Goal: Use online tool/utility: Use online tool/utility

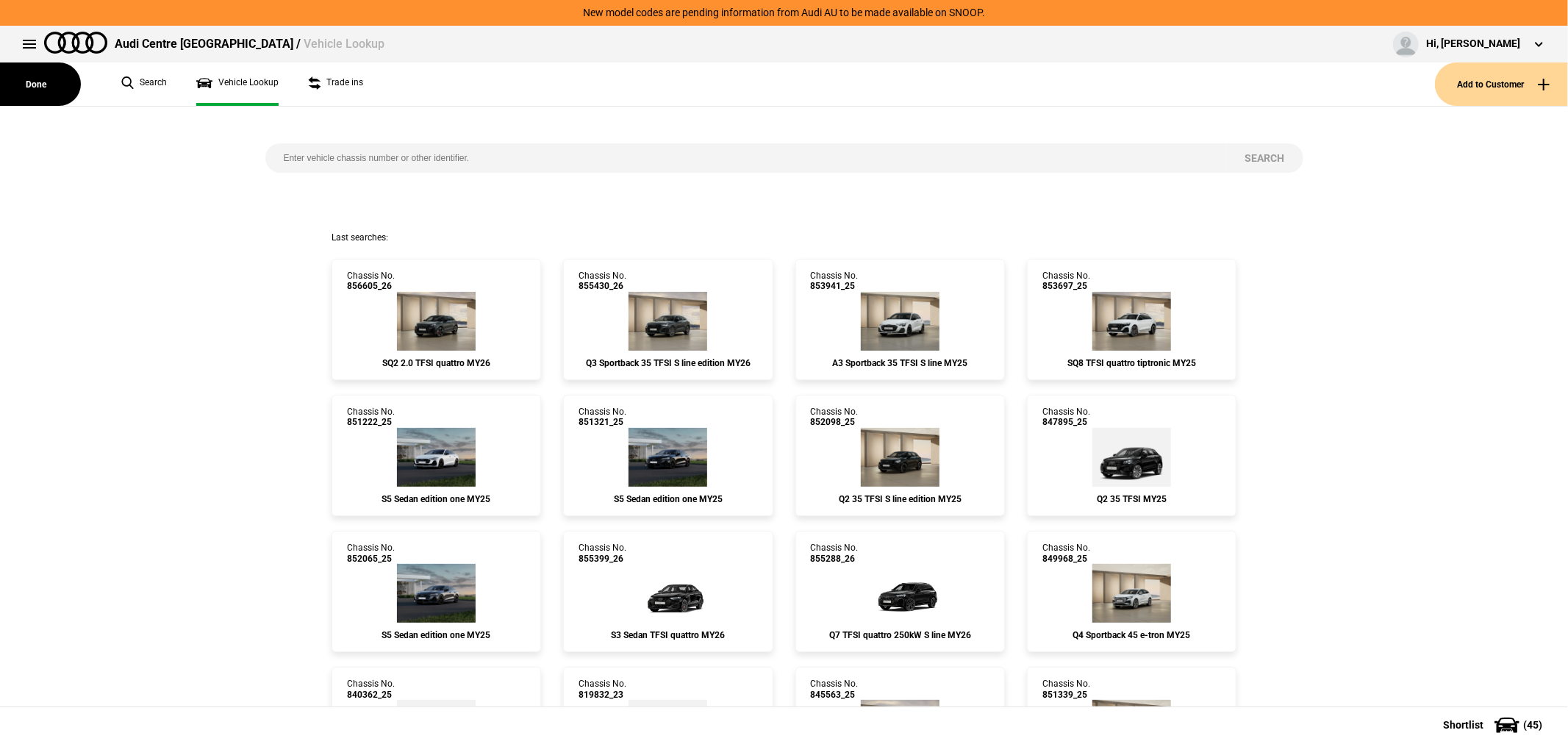
drag, startPoint x: 629, startPoint y: 151, endPoint x: 567, endPoint y: 124, distance: 67.6
click at [612, 148] on input "search" at bounding box center [746, 158] width 961 height 29
type input "856931"
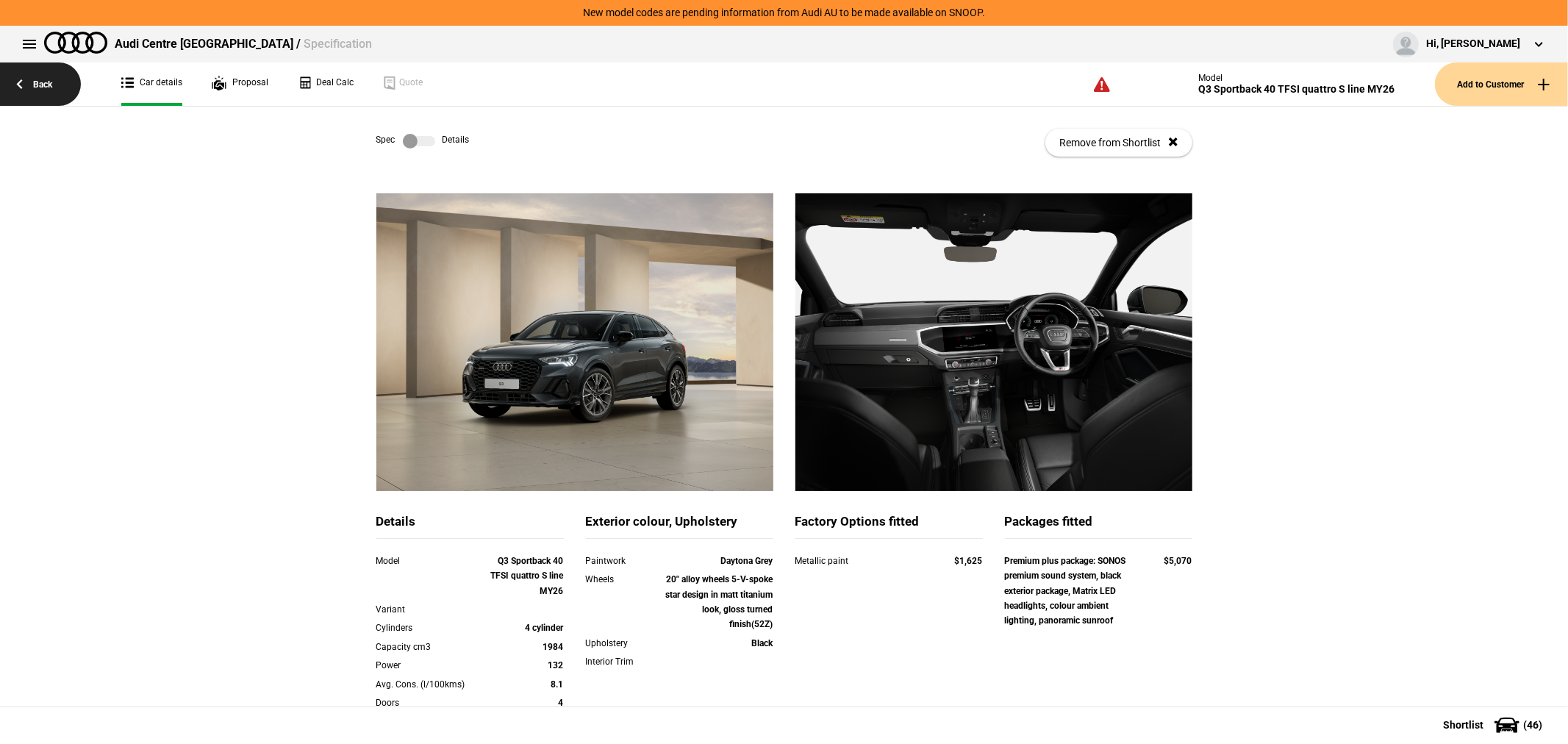
click at [50, 81] on link "Back" at bounding box center [40, 84] width 81 height 43
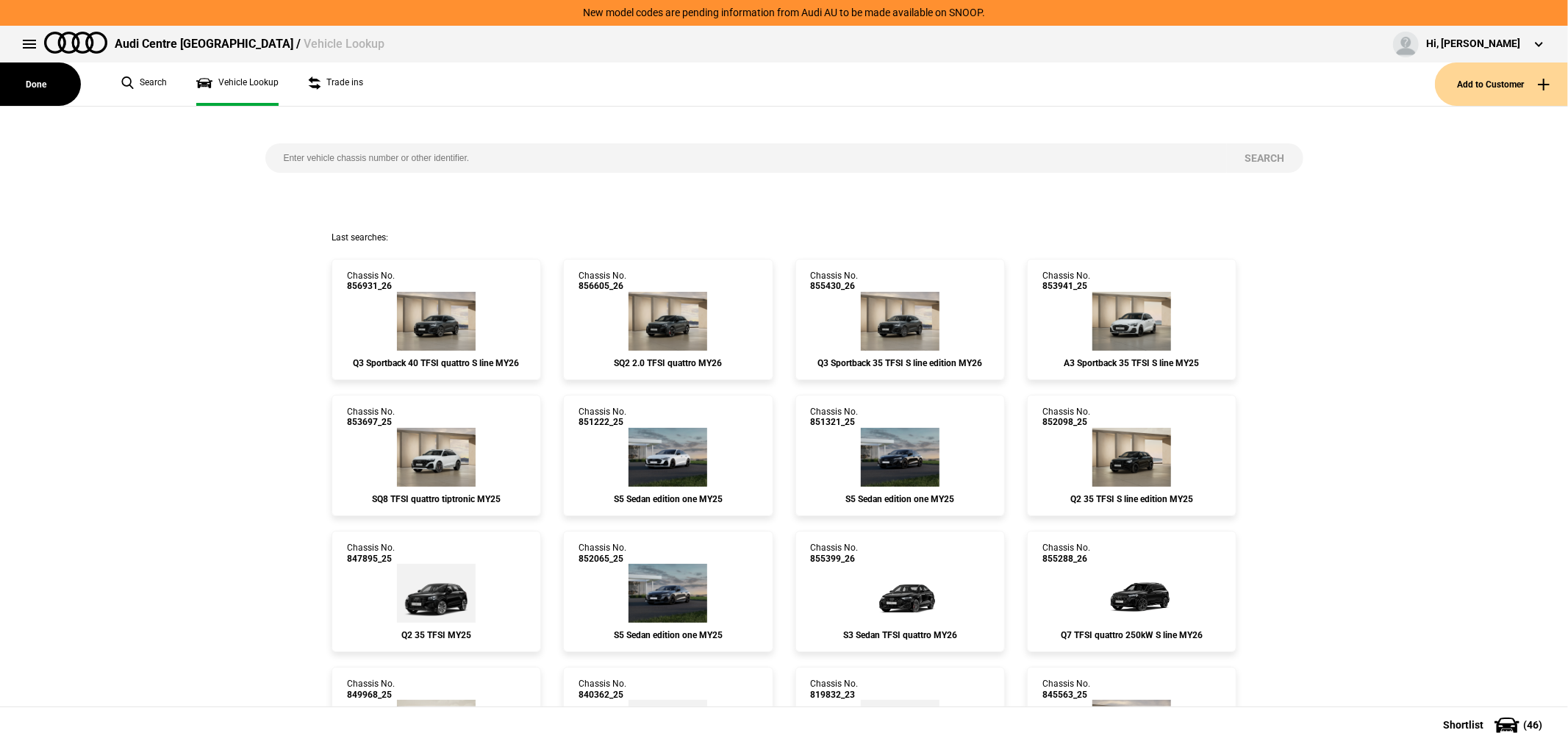
click at [395, 164] on input "search" at bounding box center [746, 158] width 961 height 29
type input "856932"
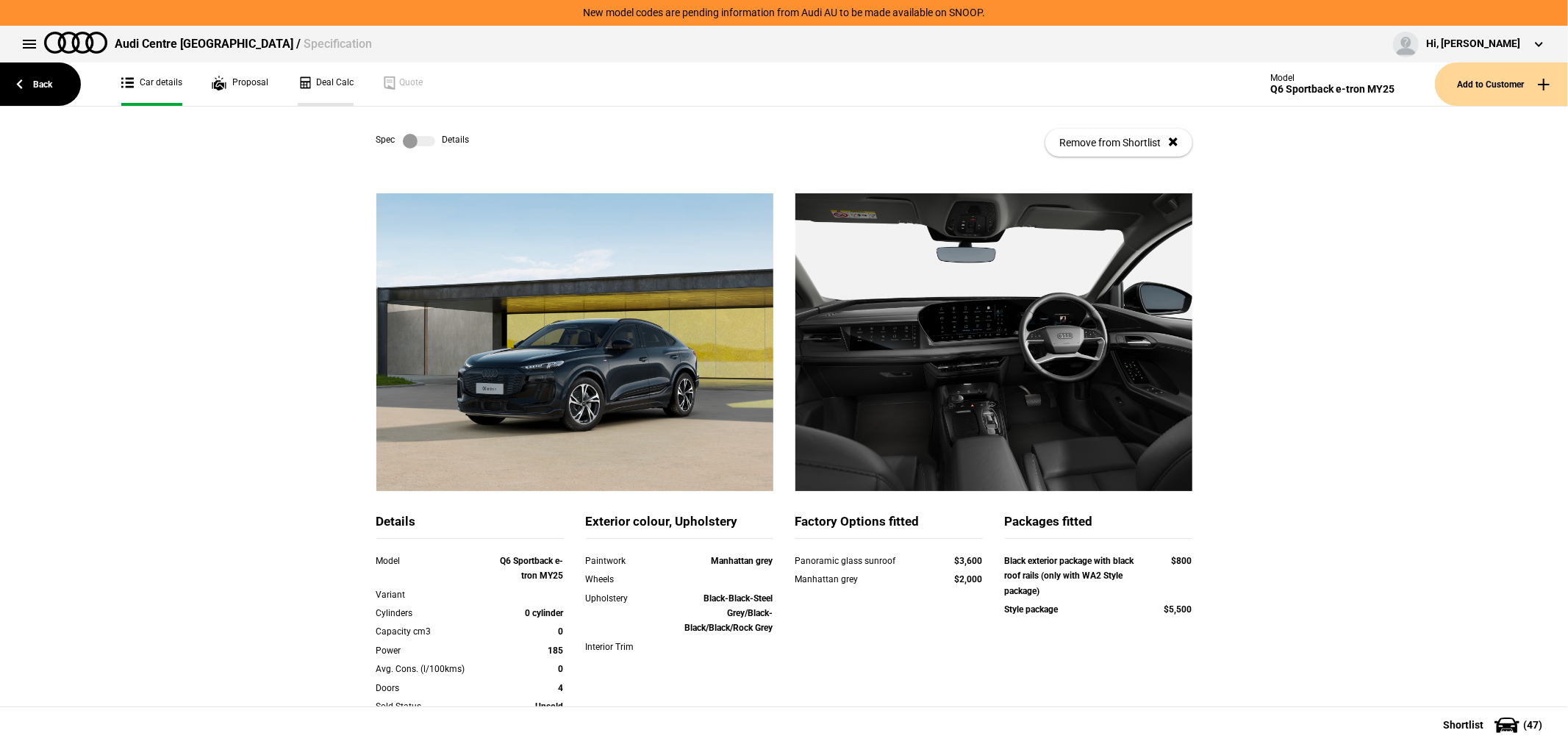
click at [337, 93] on link "Deal Calc" at bounding box center [326, 84] width 56 height 43
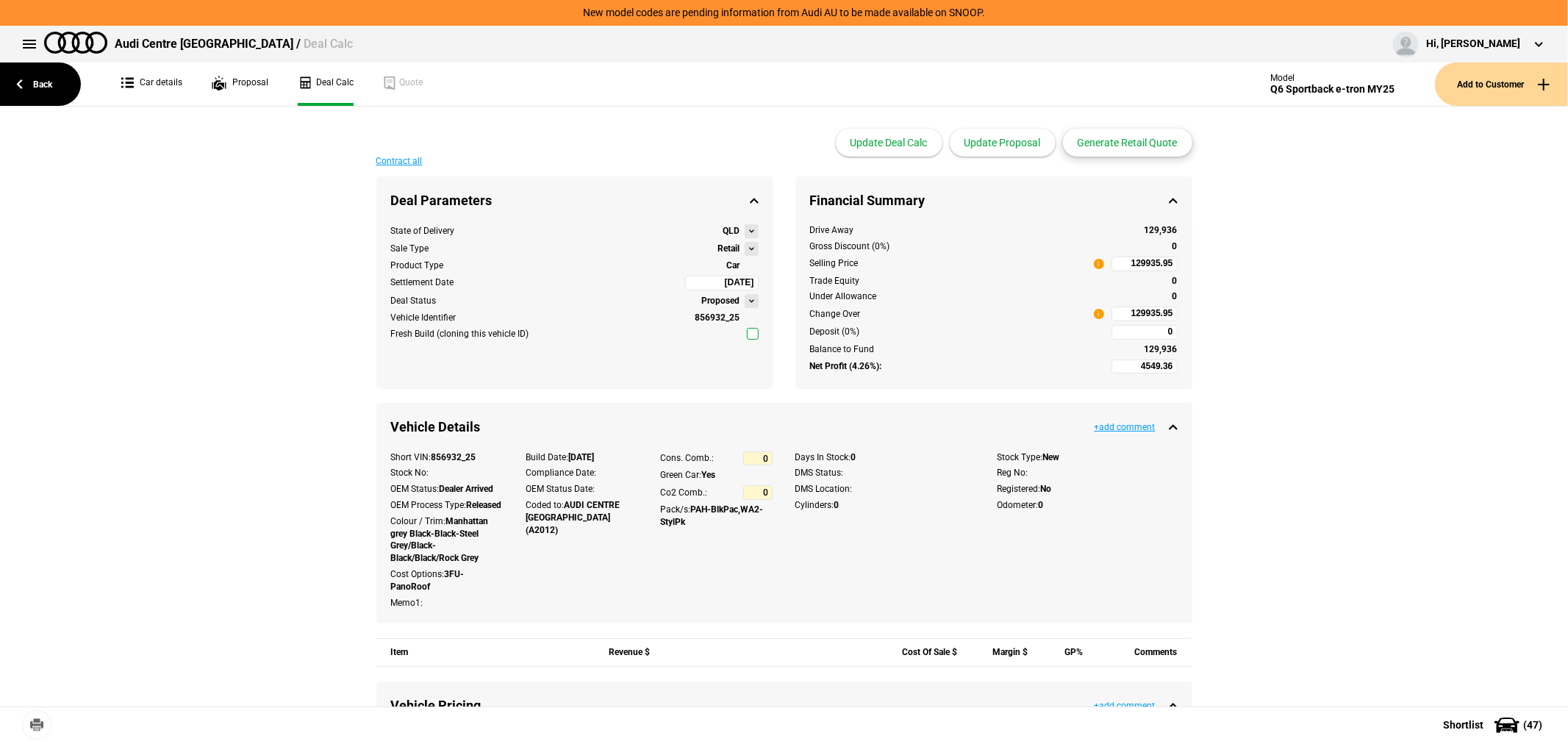
click at [1122, 144] on button "Generate Retail Quote" at bounding box center [1128, 142] width 129 height 28
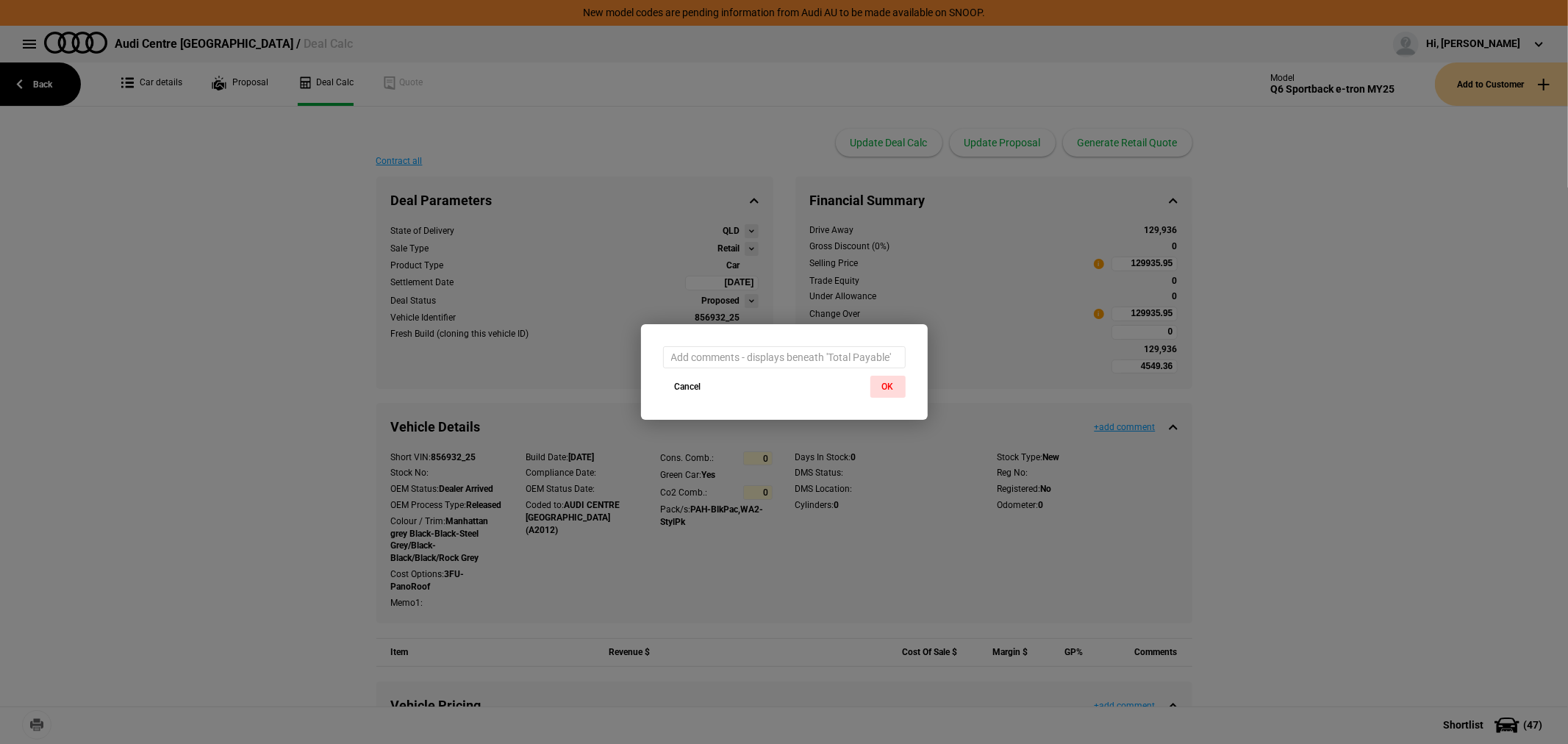
click at [890, 377] on button "OK" at bounding box center [888, 387] width 35 height 22
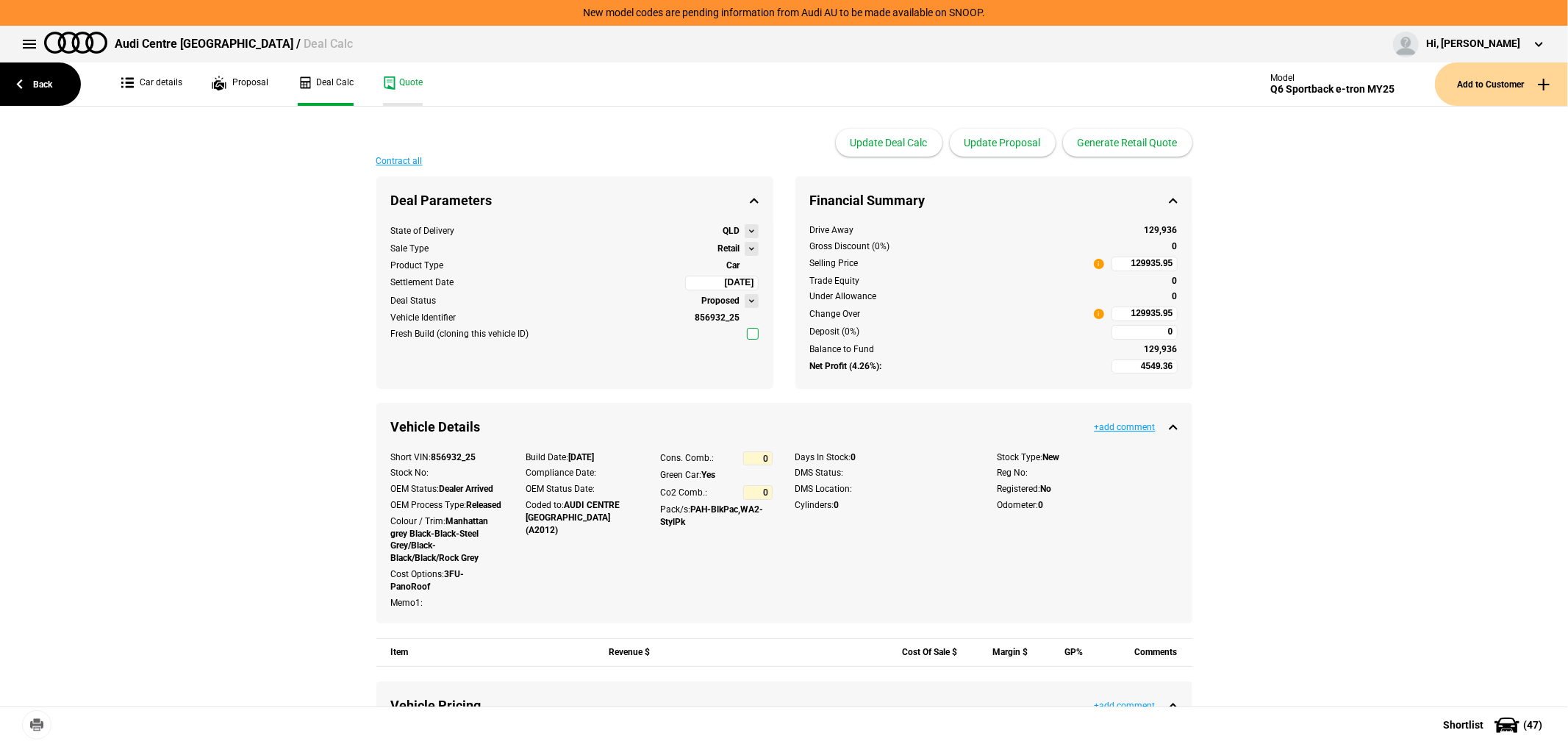
click at [395, 81] on link "Quote" at bounding box center [403, 84] width 39 height 43
